Goal: Task Accomplishment & Management: Manage account settings

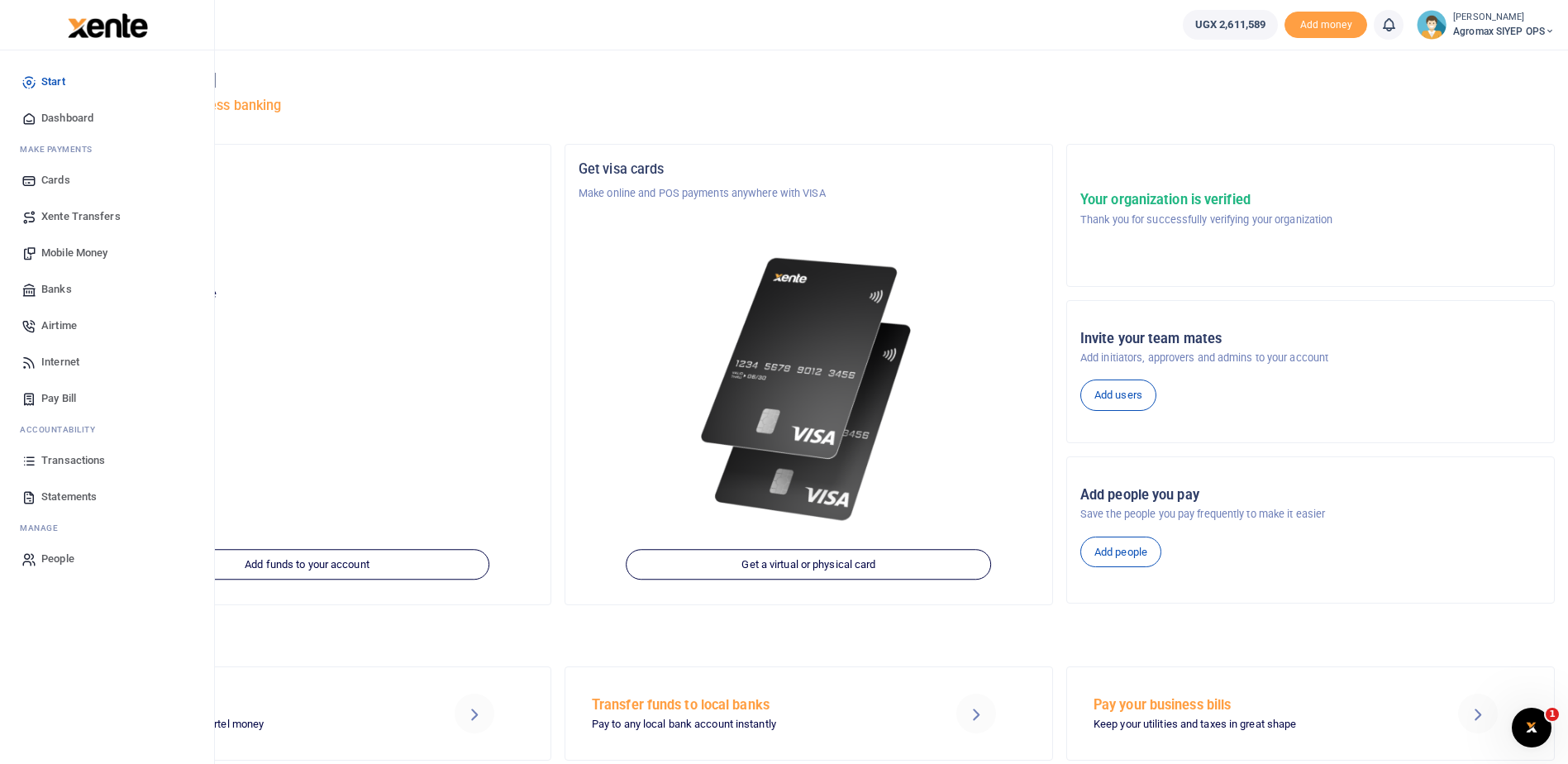
click at [87, 216] on span "Xente Transfers" at bounding box center [80, 217] width 79 height 16
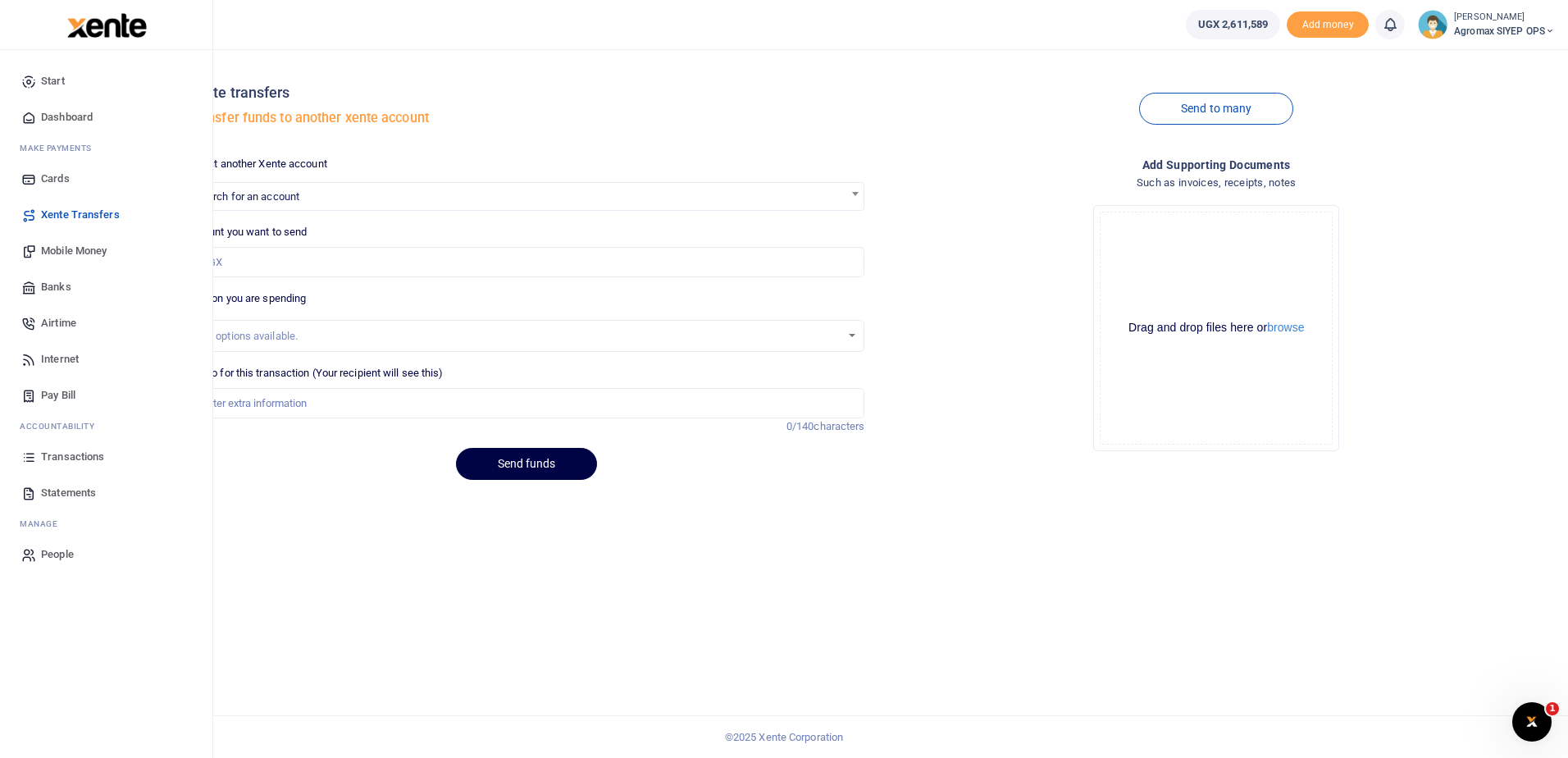
click at [62, 493] on span "Statements" at bounding box center [68, 493] width 55 height 16
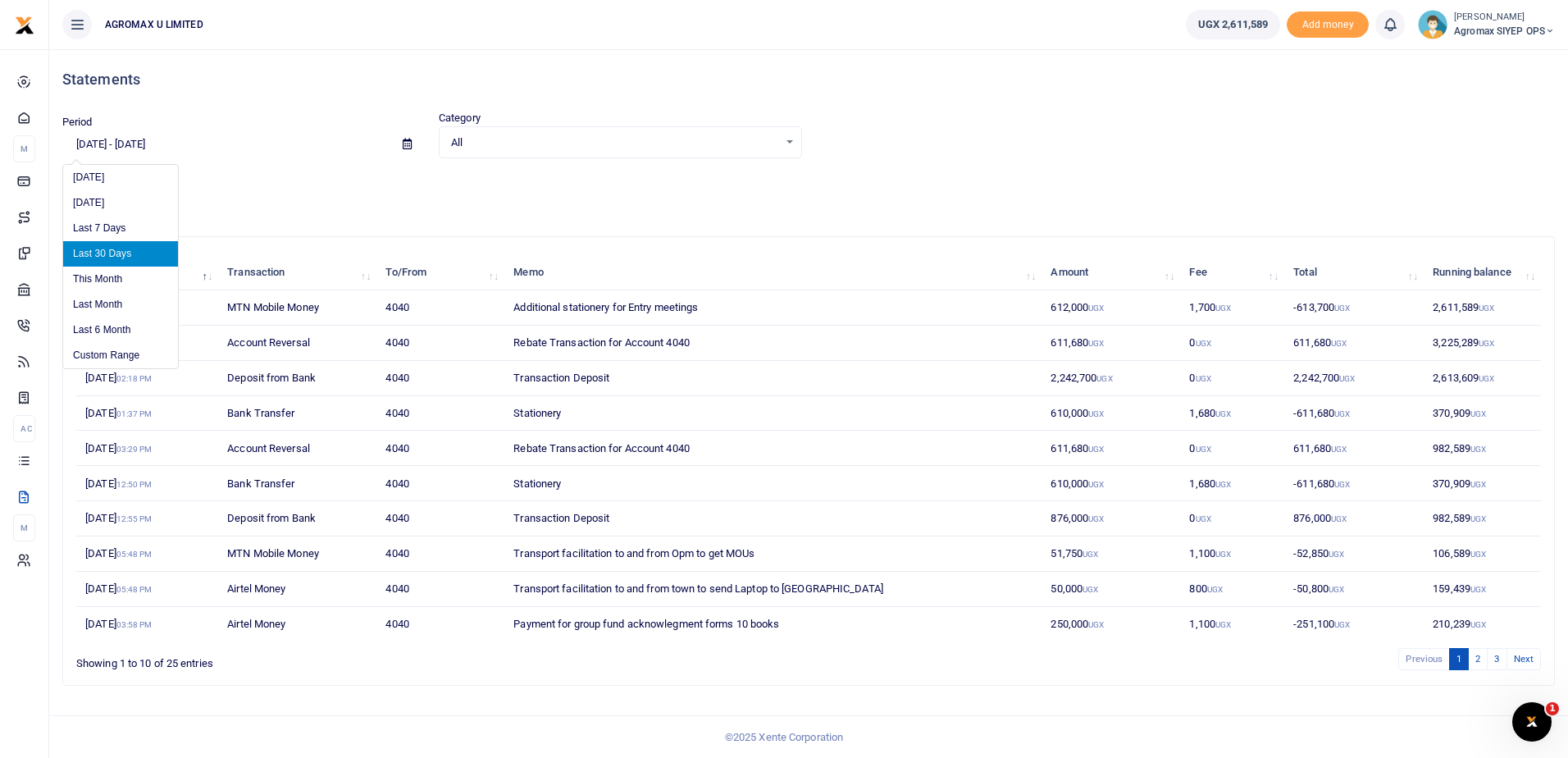
click at [127, 143] on input "07/29/2025 - 08/27/2025" at bounding box center [226, 144] width 327 height 28
click at [105, 277] on li "This Month" at bounding box center [121, 279] width 115 height 25
type input "08/01/2025 - 08/31/2025"
click at [93, 205] on button "PDF" at bounding box center [81, 209] width 36 height 28
